Goal: Find specific page/section: Find specific page/section

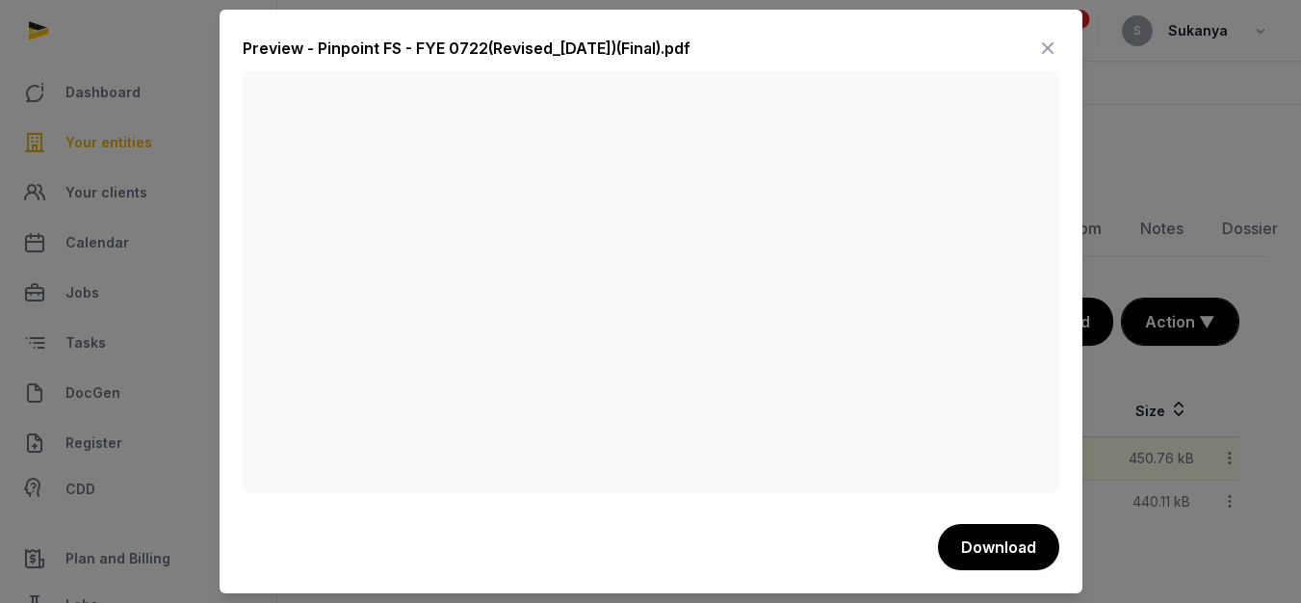
click at [1051, 47] on icon at bounding box center [1047, 48] width 23 height 31
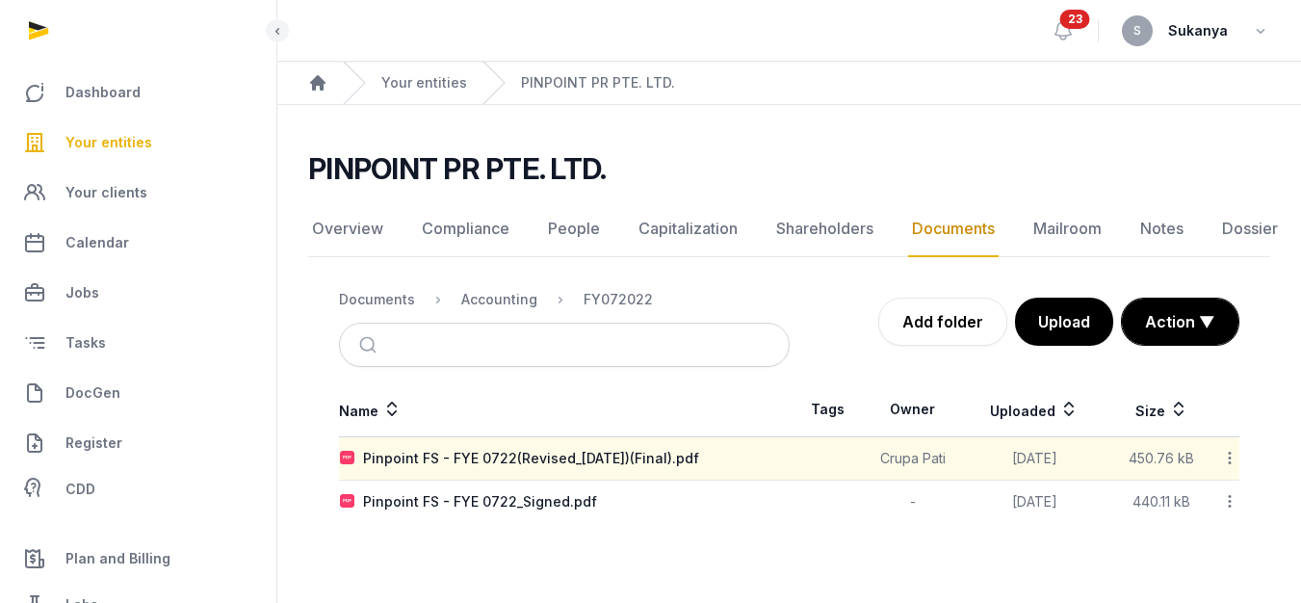
click at [135, 144] on span "Your entities" at bounding box center [108, 142] width 87 height 23
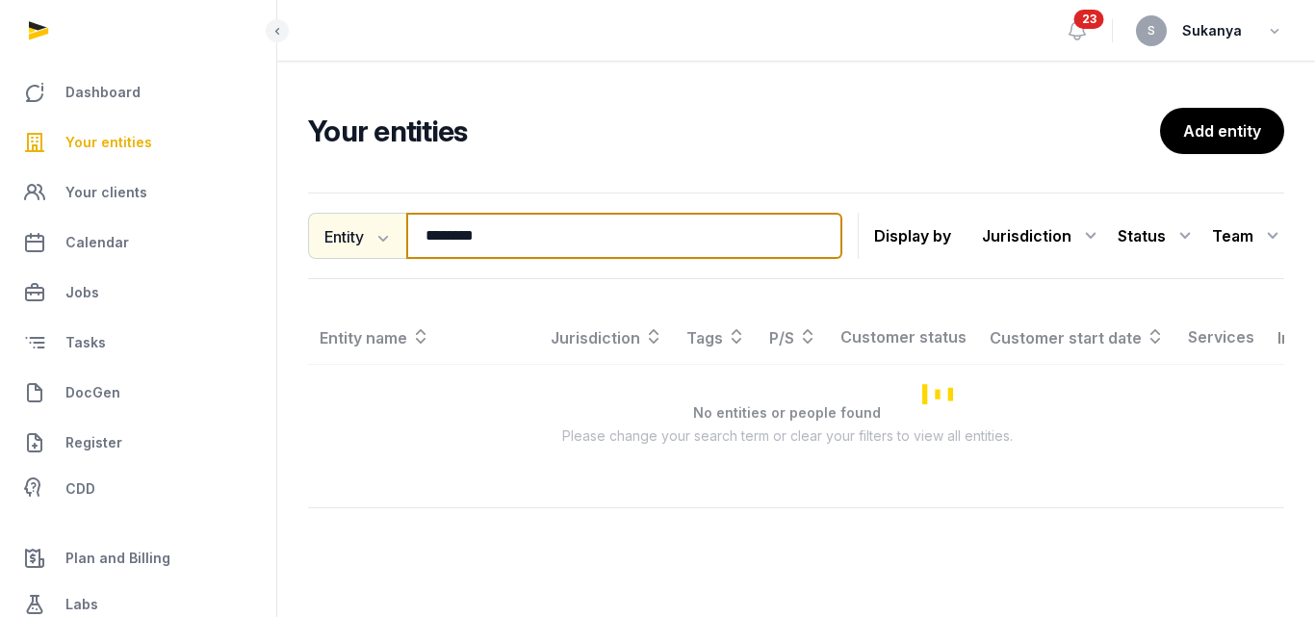
drag, startPoint x: 512, startPoint y: 243, endPoint x: 376, endPoint y: 243, distance: 135.8
click at [376, 243] on div "Entity Entity People Tags Services ******** Search" at bounding box center [575, 236] width 534 height 46
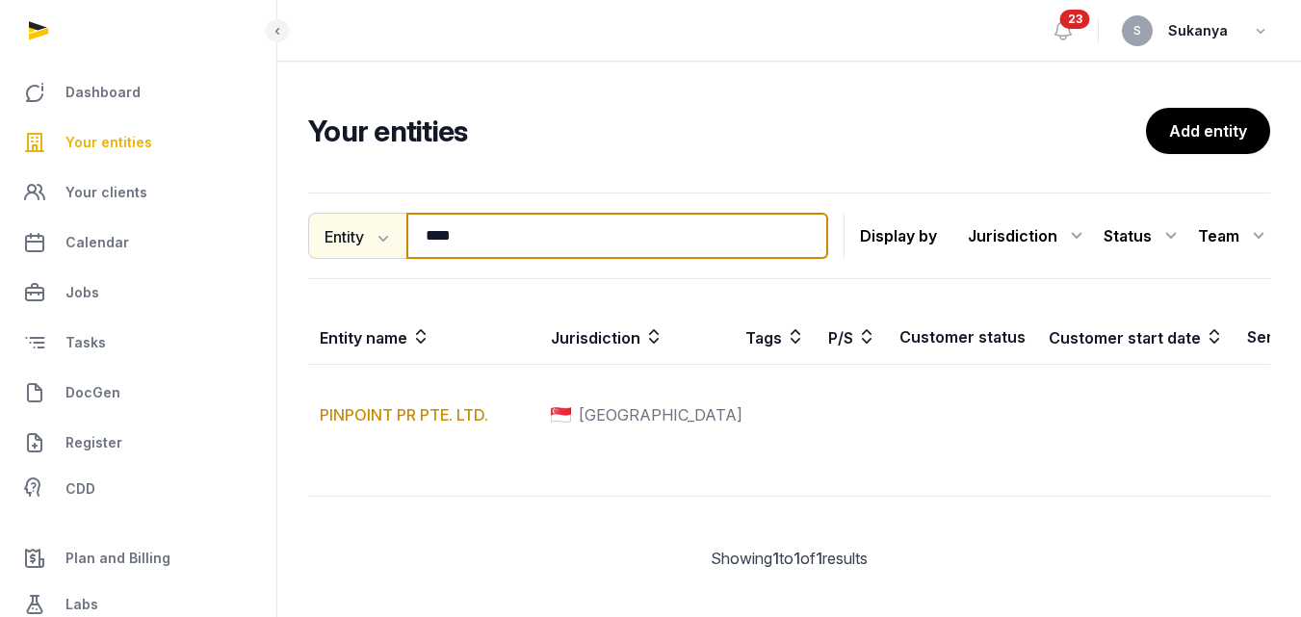
type input "****"
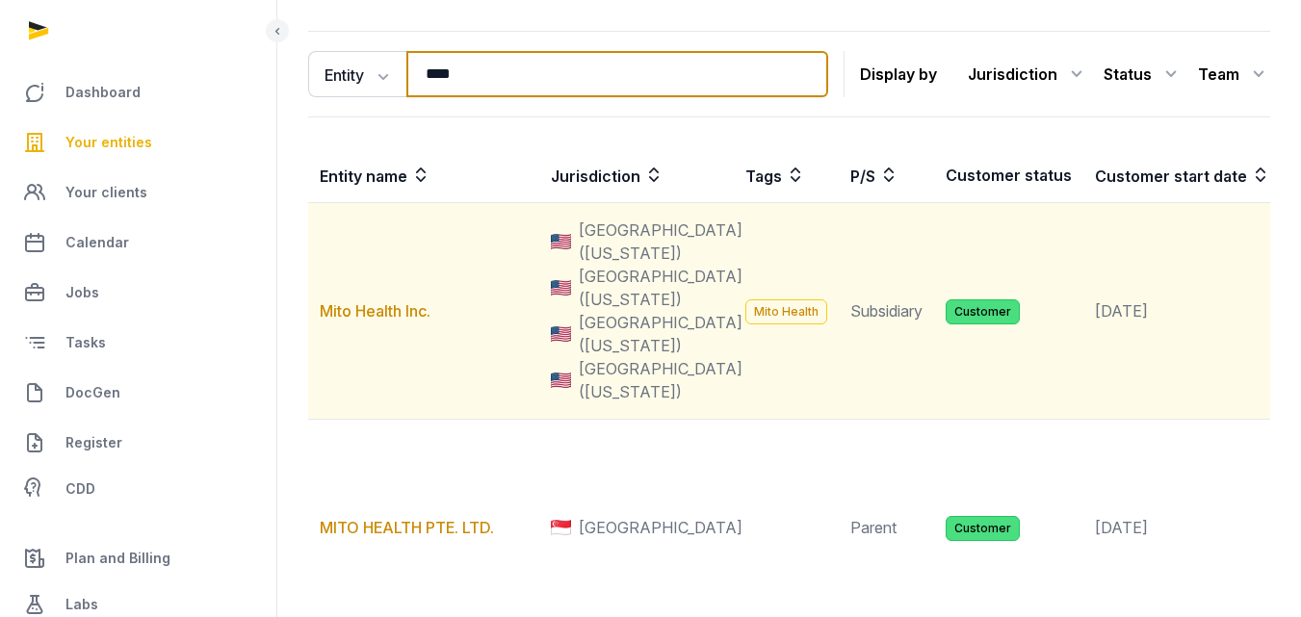
scroll to position [193, 0]
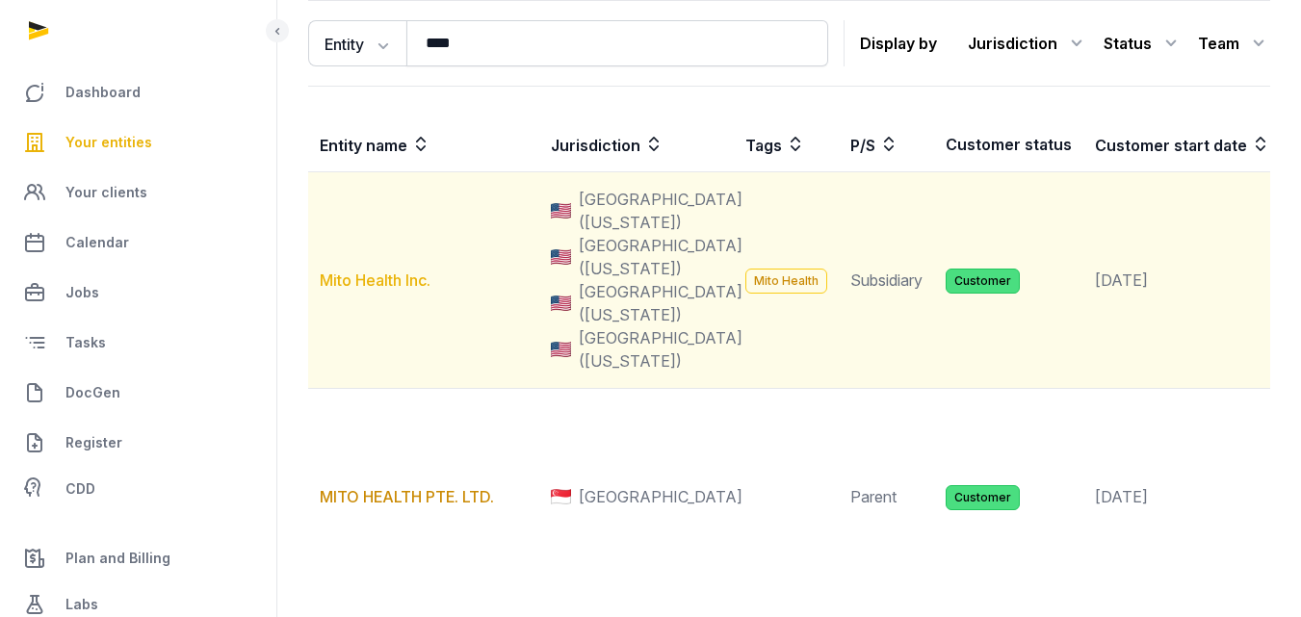
click at [418, 290] on link "Mito Health Inc." at bounding box center [375, 280] width 111 height 19
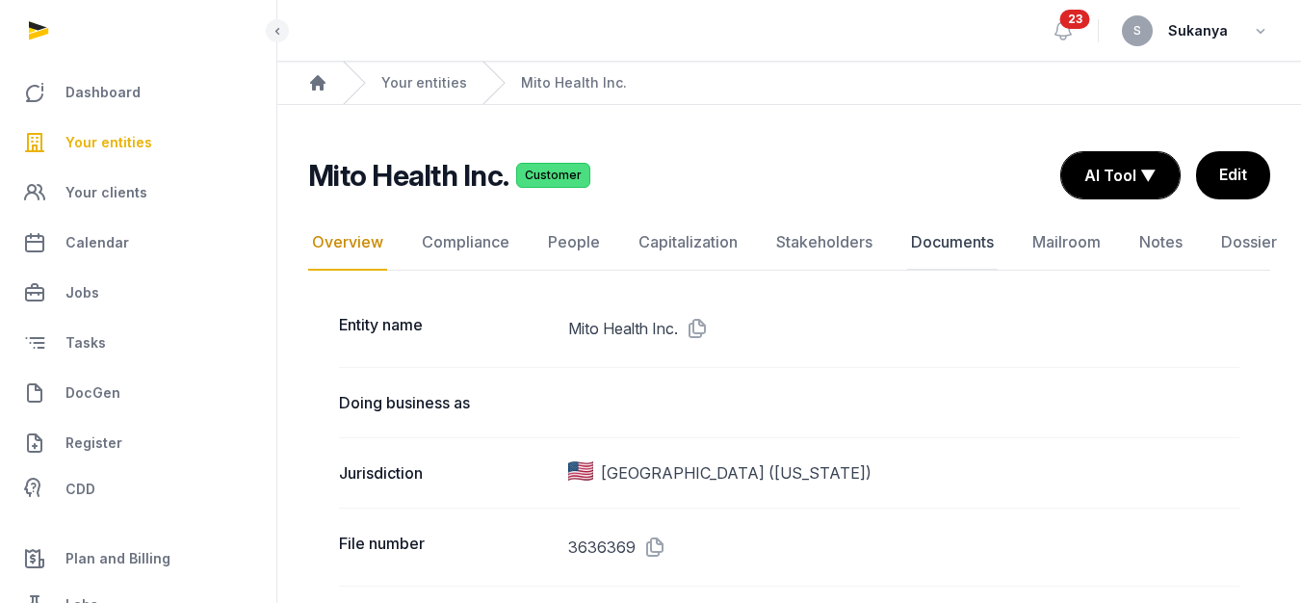
click at [970, 249] on link "Documents" at bounding box center [952, 243] width 91 height 56
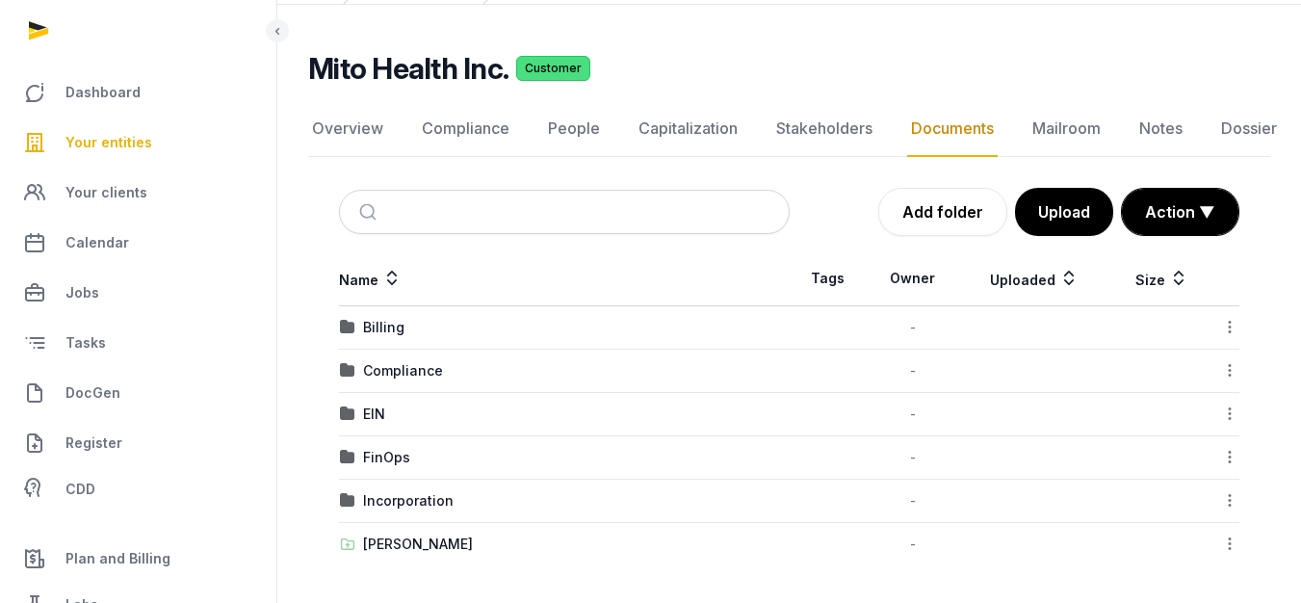
scroll to position [101, 0]
click at [402, 540] on div "[PERSON_NAME]" at bounding box center [418, 542] width 110 height 19
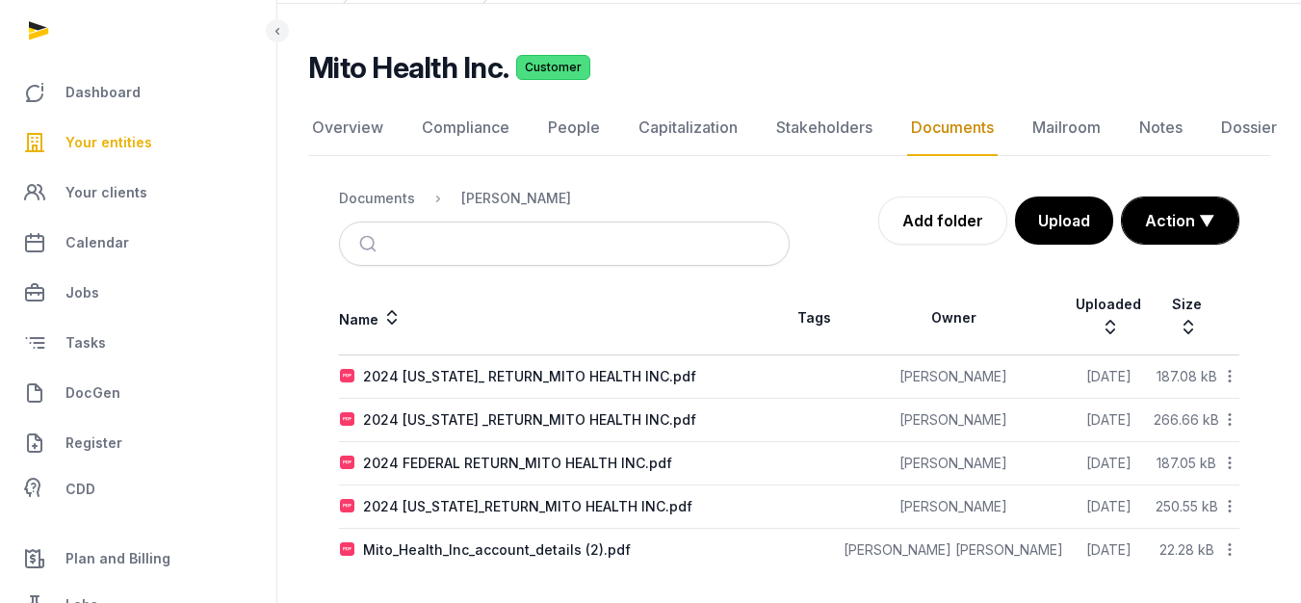
scroll to position [89, 0]
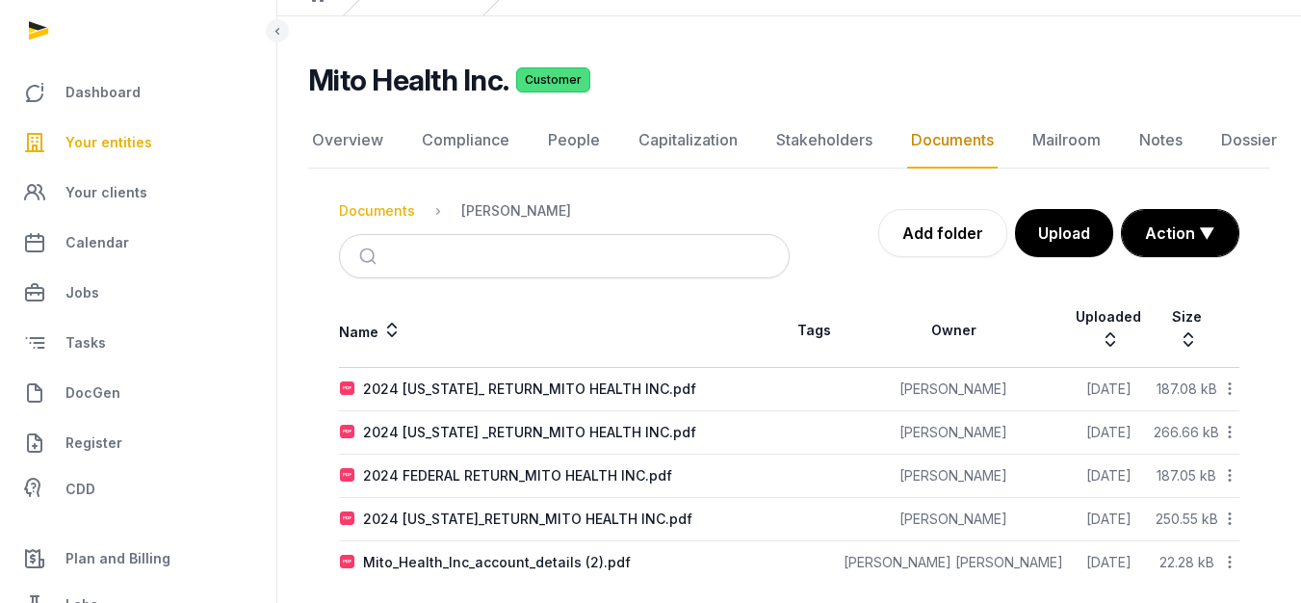
click at [345, 203] on div "Documents" at bounding box center [377, 210] width 76 height 19
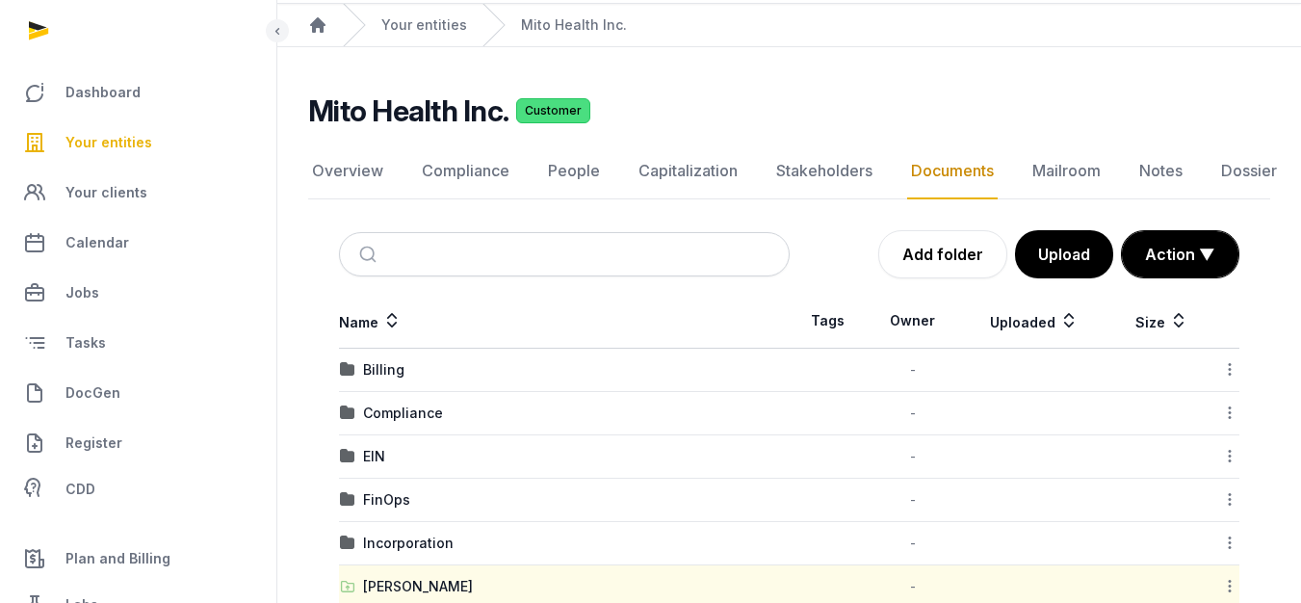
scroll to position [101, 0]
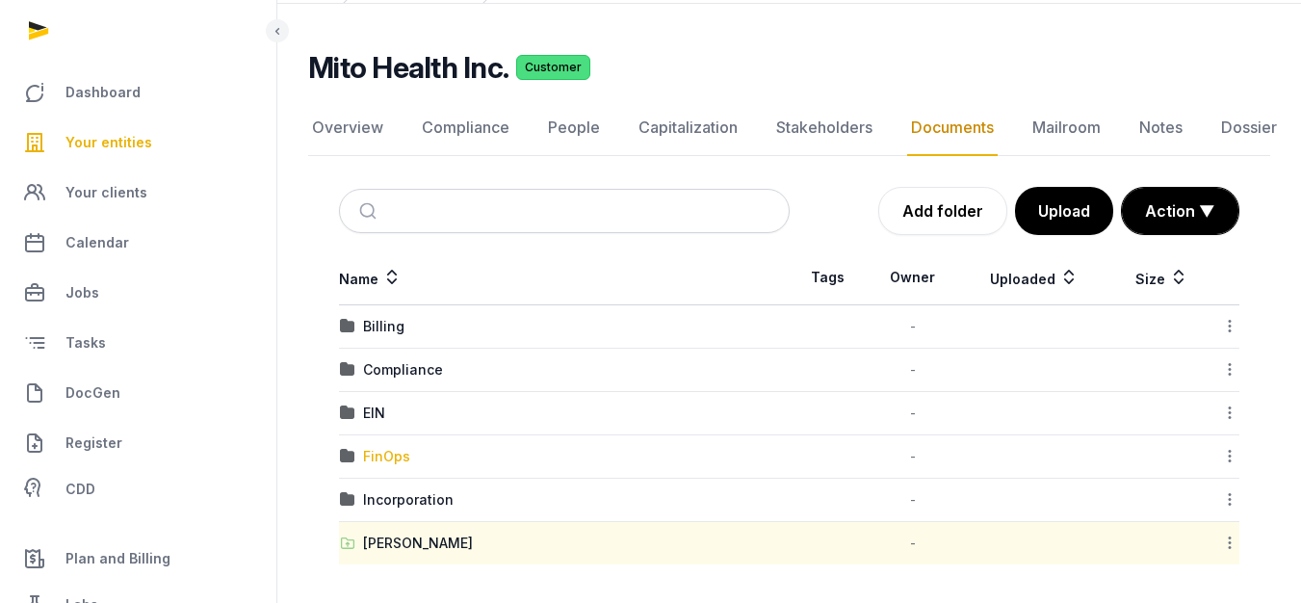
click at [379, 458] on div "FinOps" at bounding box center [386, 456] width 47 height 19
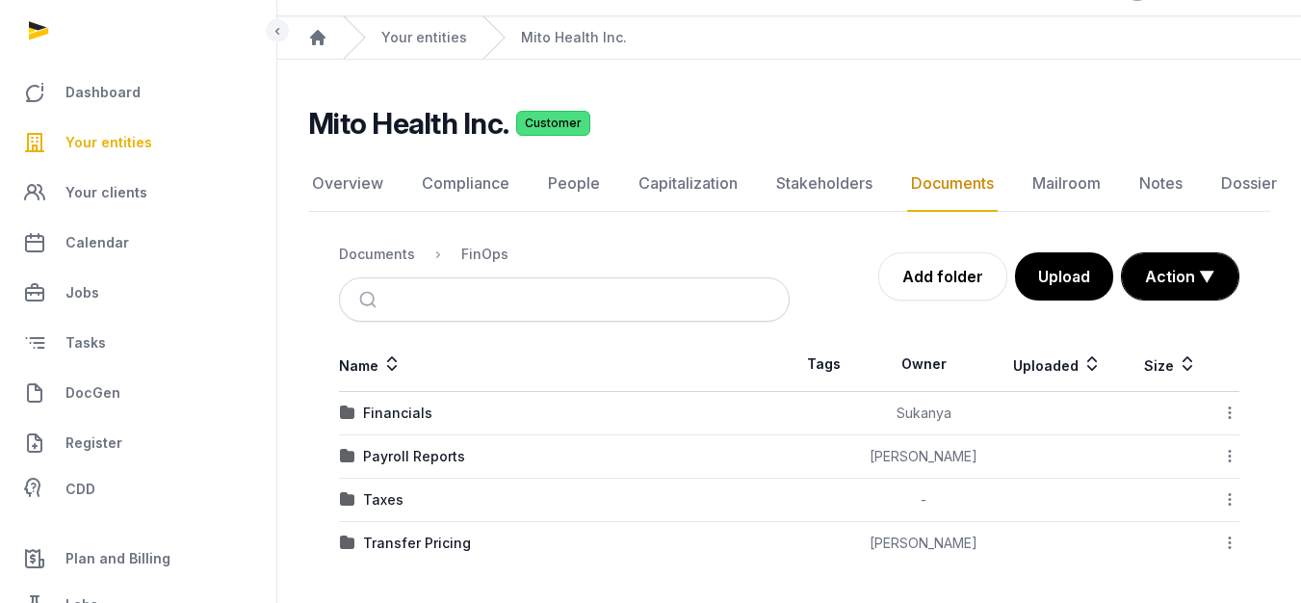
scroll to position [45, 0]
click at [421, 457] on div "Payroll Reports" at bounding box center [414, 456] width 102 height 19
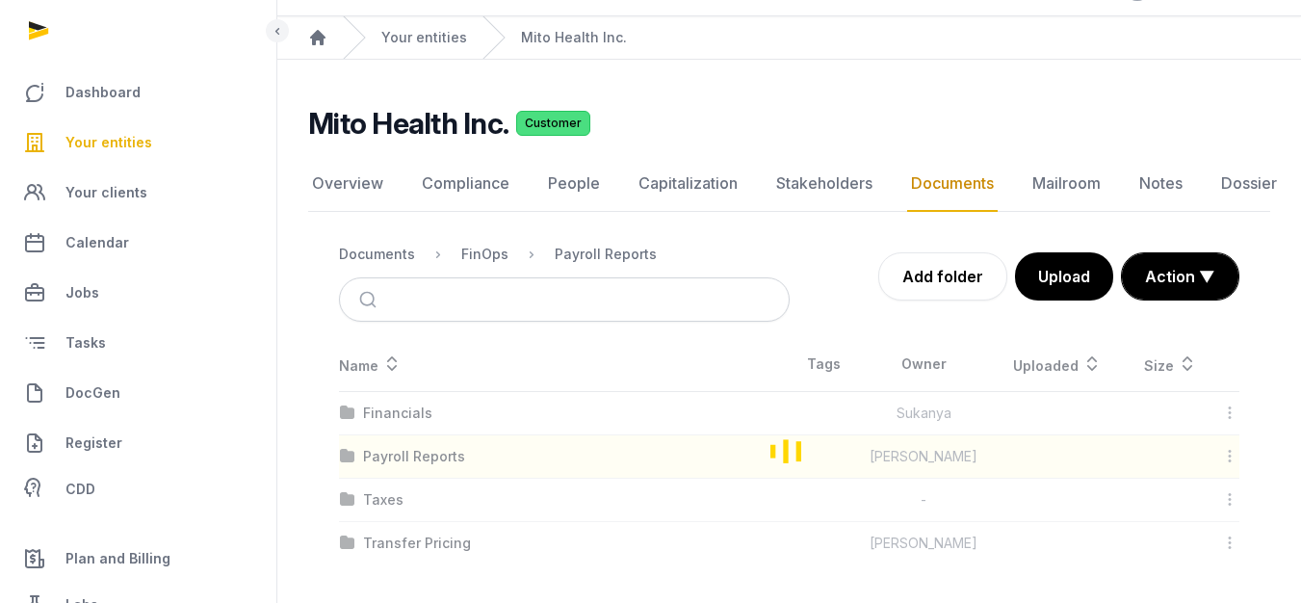
scroll to position [14, 0]
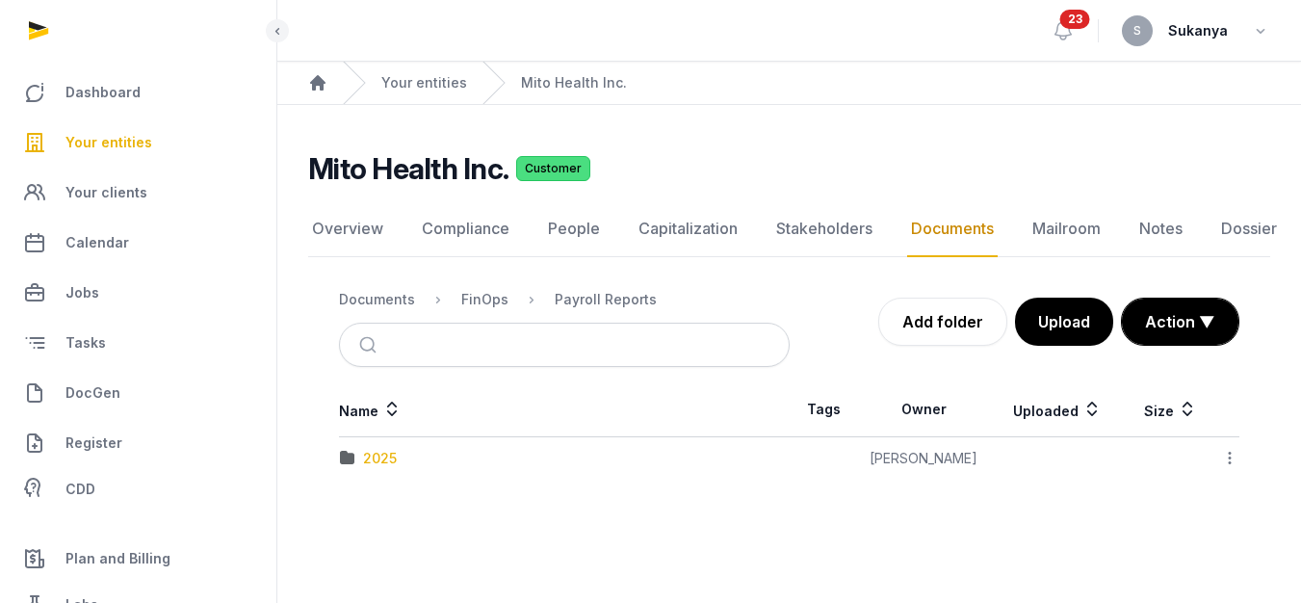
click at [366, 449] on div "2025" at bounding box center [380, 458] width 34 height 19
